Goal: Information Seeking & Learning: Learn about a topic

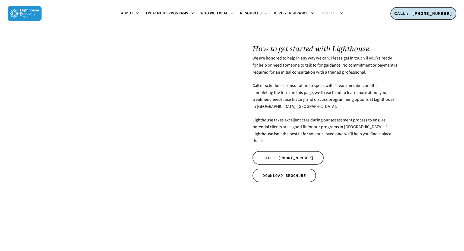
scroll to position [113, 0]
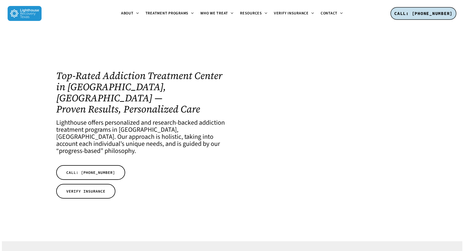
click at [181, 11] on span "Treatment Programs" at bounding box center [166, 13] width 43 height 5
click at [192, 13] on icon at bounding box center [192, 13] width 2 height 4
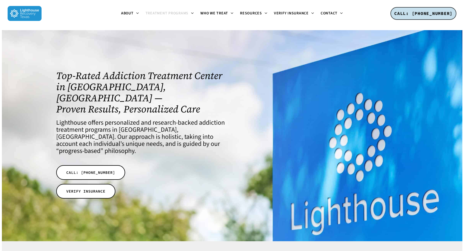
click at [192, 15] on icon at bounding box center [192, 13] width 2 height 4
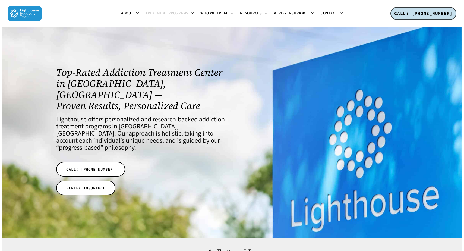
click at [185, 14] on span "Treatment Programs" at bounding box center [166, 13] width 43 height 5
click at [191, 13] on icon at bounding box center [192, 13] width 2 height 4
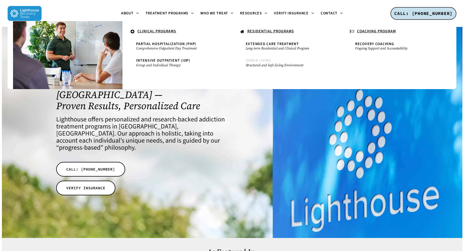
click at [253, 60] on span "Sober Living" at bounding box center [257, 60] width 25 height 5
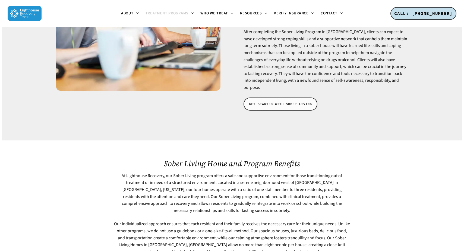
scroll to position [150, 0]
click at [291, 101] on span "GET STARTED WITH SOBER LIVING" at bounding box center [280, 103] width 63 height 5
